Goal: Information Seeking & Learning: Learn about a topic

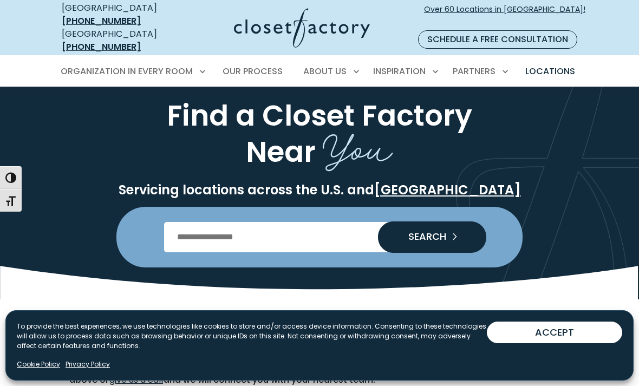
click at [236, 227] on input "Enter Postal Code" at bounding box center [320, 237] width 312 height 30
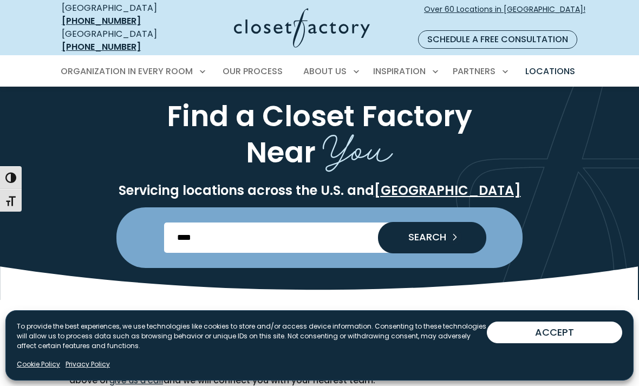
type input "*****"
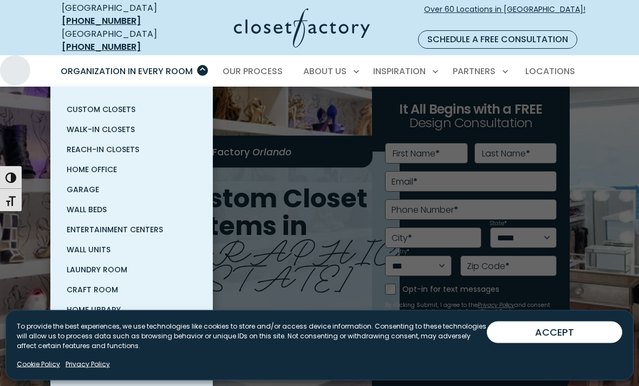
scroll to position [26, 0]
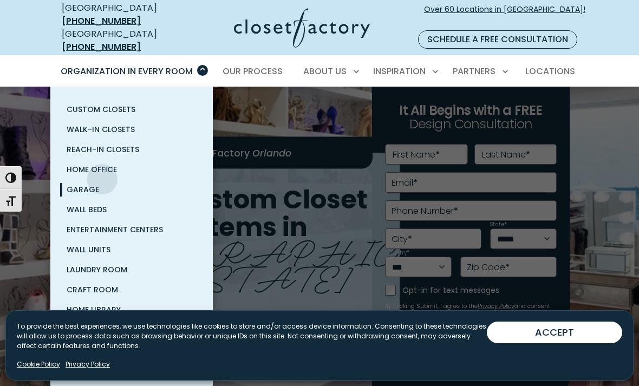
click at [95, 184] on span "Garage" at bounding box center [83, 189] width 33 height 11
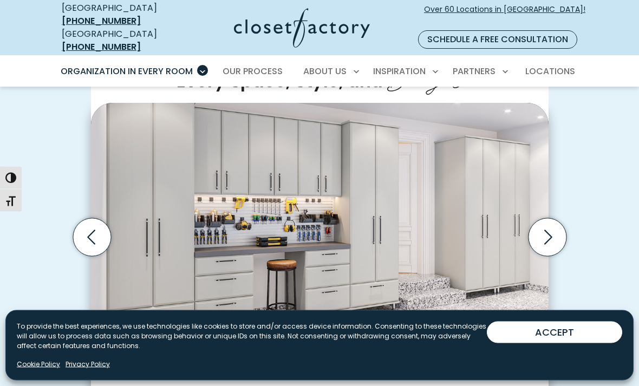
scroll to position [279, 0]
click at [550, 218] on icon "Next slide" at bounding box center [547, 237] width 38 height 38
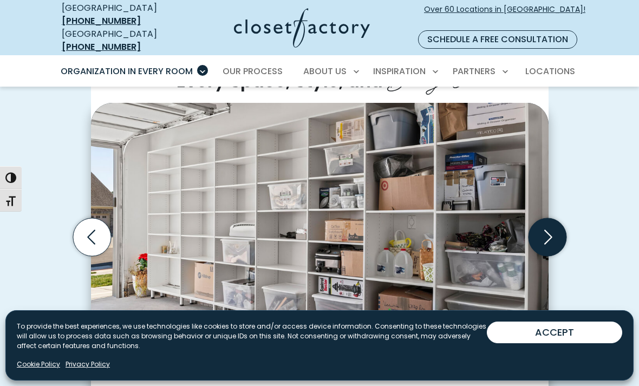
click at [548, 218] on icon "Next slide" at bounding box center [547, 237] width 38 height 38
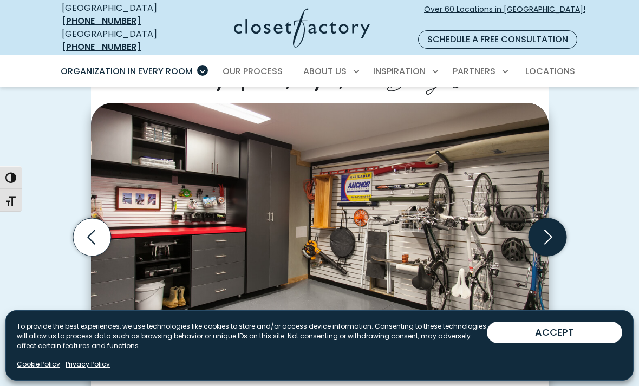
click at [547, 218] on icon "Next slide" at bounding box center [547, 237] width 38 height 38
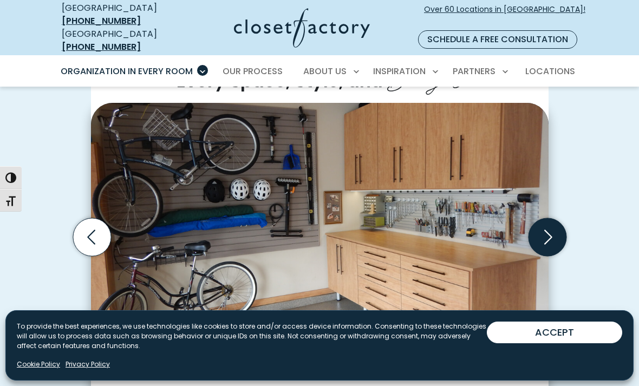
click at [553, 218] on icon "Next slide" at bounding box center [547, 237] width 38 height 38
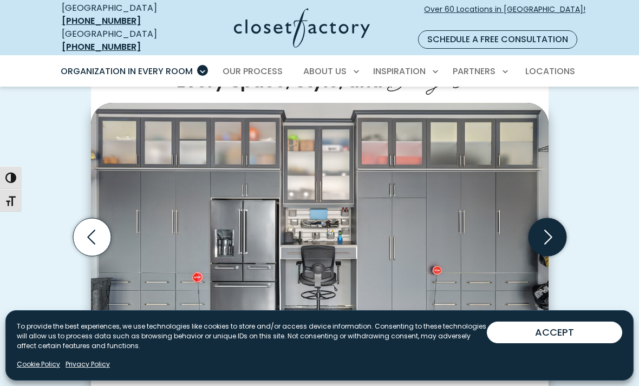
click at [550, 218] on icon "Next slide" at bounding box center [547, 237] width 38 height 38
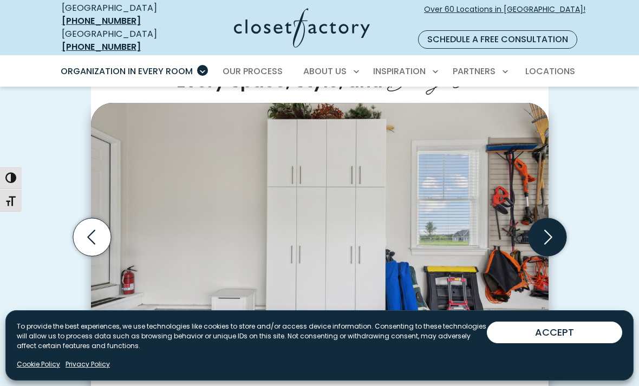
click at [550, 219] on icon "Next slide" at bounding box center [547, 237] width 38 height 38
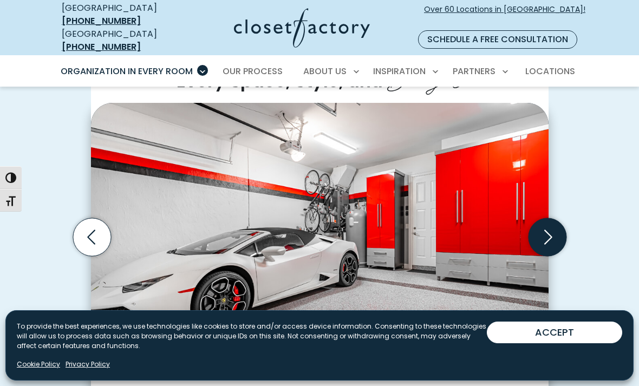
click at [549, 219] on icon "Next slide" at bounding box center [547, 237] width 38 height 38
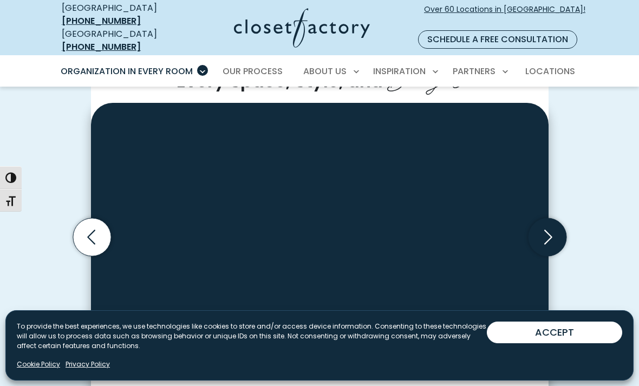
click at [548, 230] on icon "Next slide" at bounding box center [548, 237] width 8 height 15
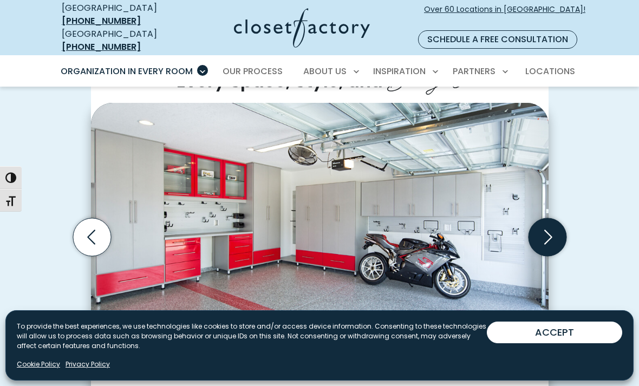
click at [554, 218] on icon "Next slide" at bounding box center [547, 237] width 38 height 38
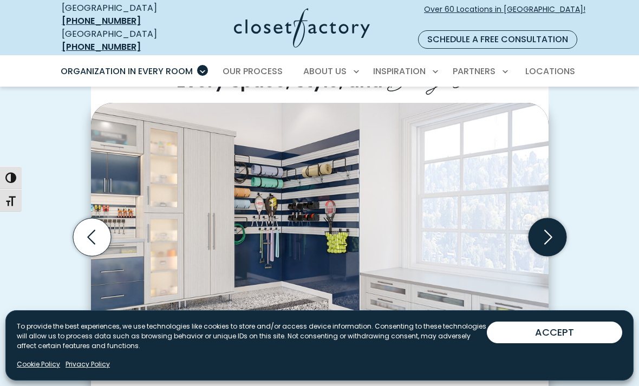
click at [552, 218] on icon "Next slide" at bounding box center [547, 237] width 38 height 38
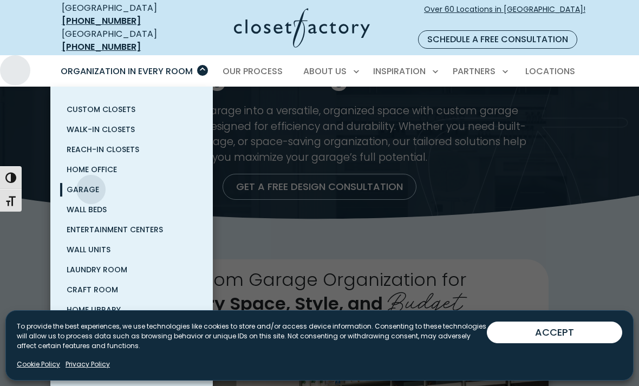
scroll to position [0, 0]
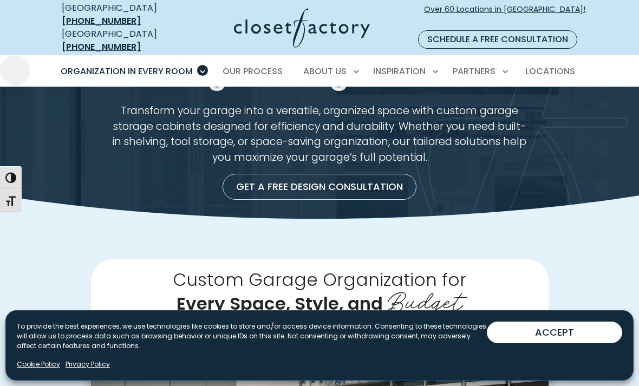
click at [320, 122] on div at bounding box center [319, 280] width 639 height 386
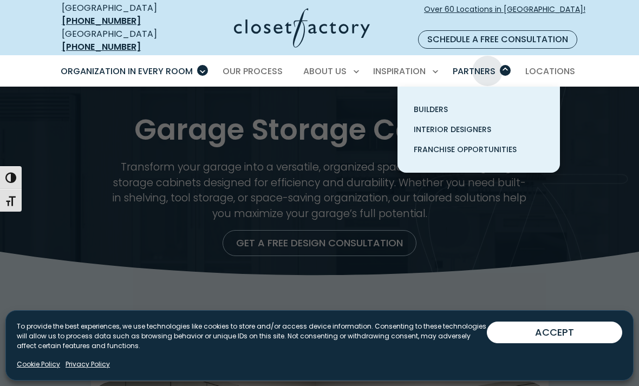
click at [491, 65] on span "Partners" at bounding box center [474, 71] width 43 height 12
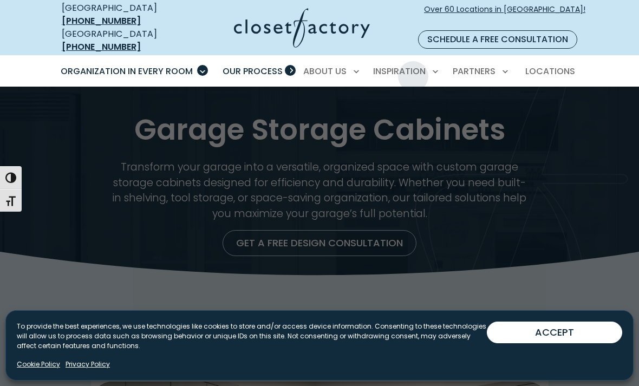
click at [279, 65] on span "Our Process" at bounding box center [253, 71] width 60 height 12
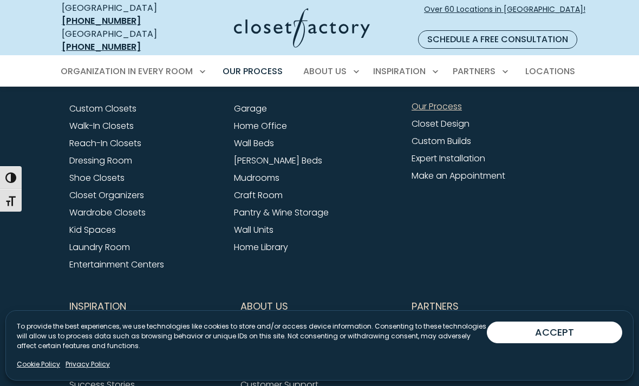
scroll to position [2493, 0]
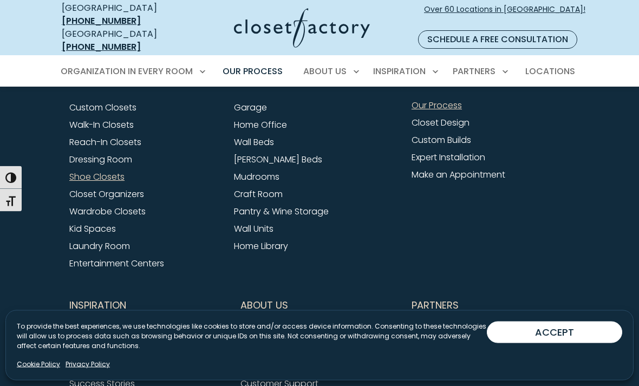
click at [113, 180] on link "Shoe Closets" at bounding box center [96, 177] width 55 height 12
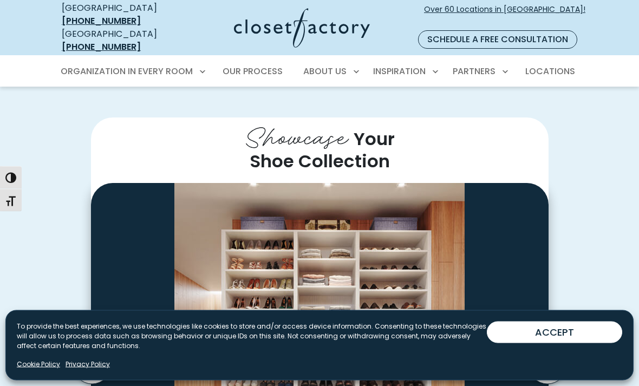
scroll to position [187, 0]
